Goal: Transaction & Acquisition: Download file/media

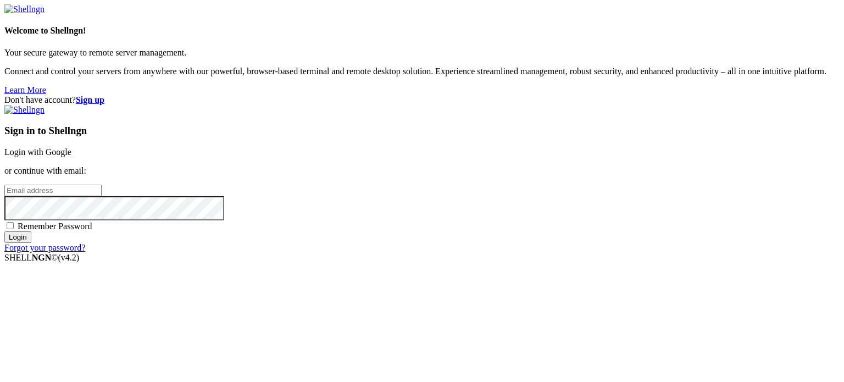
click at [71, 147] on link "Login with Google" at bounding box center [37, 151] width 67 height 9
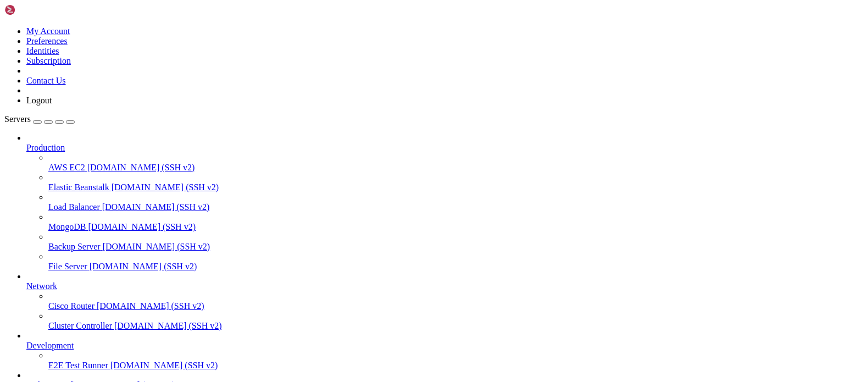
scroll to position [90, 0]
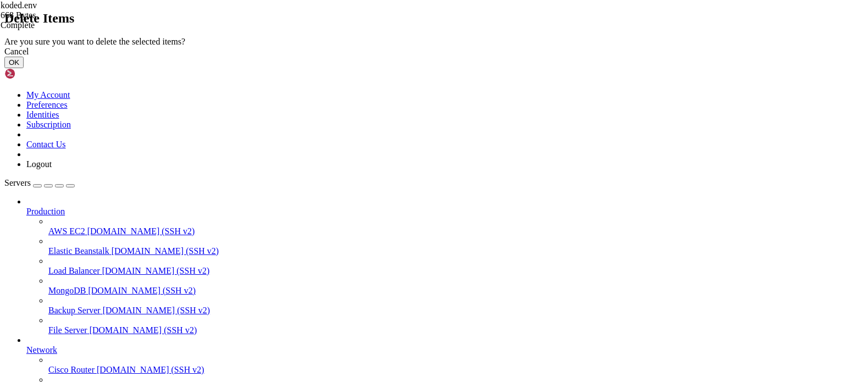
click at [24, 68] on button "OK" at bounding box center [13, 63] width 19 height 12
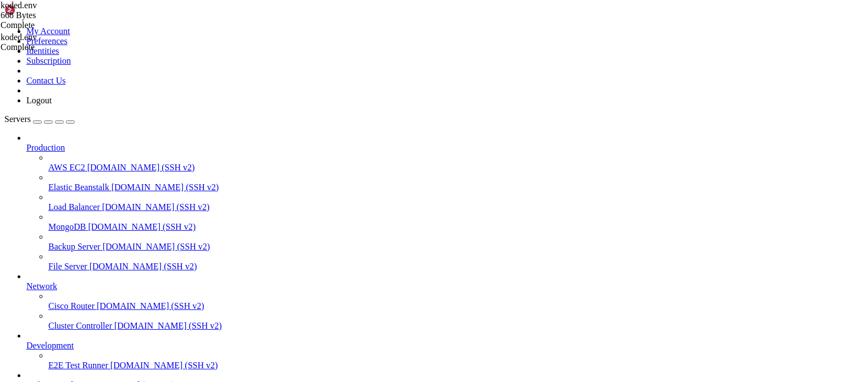
scroll to position [0, 0]
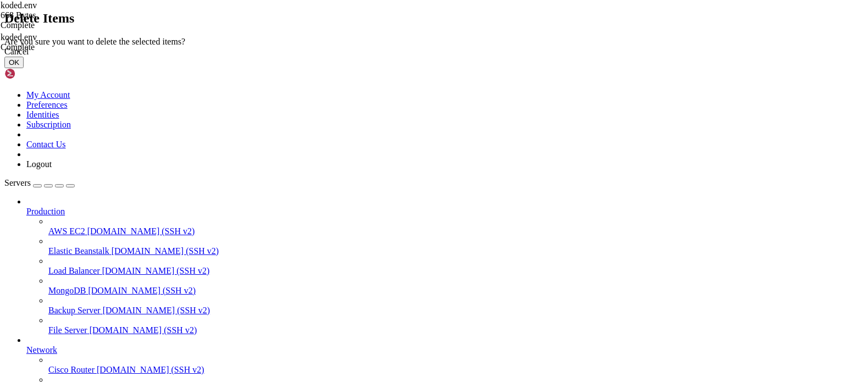
click at [24, 68] on button "OK" at bounding box center [13, 63] width 19 height 12
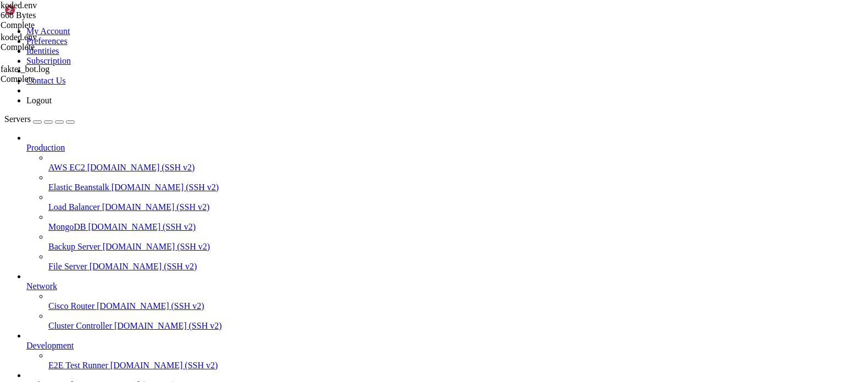
click at [68, 380] on span "Perbotinana" at bounding box center [47, 384] width 42 height 9
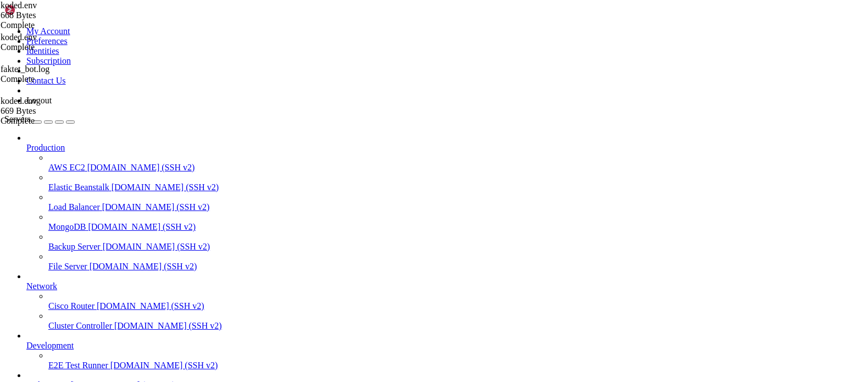
scroll to position [158, 0]
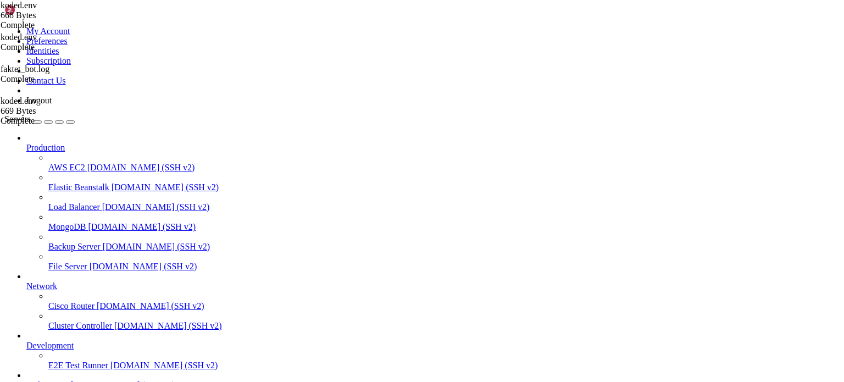
type input "/root/FAKTETFB"
